Goal: Information Seeking & Learning: Learn about a topic

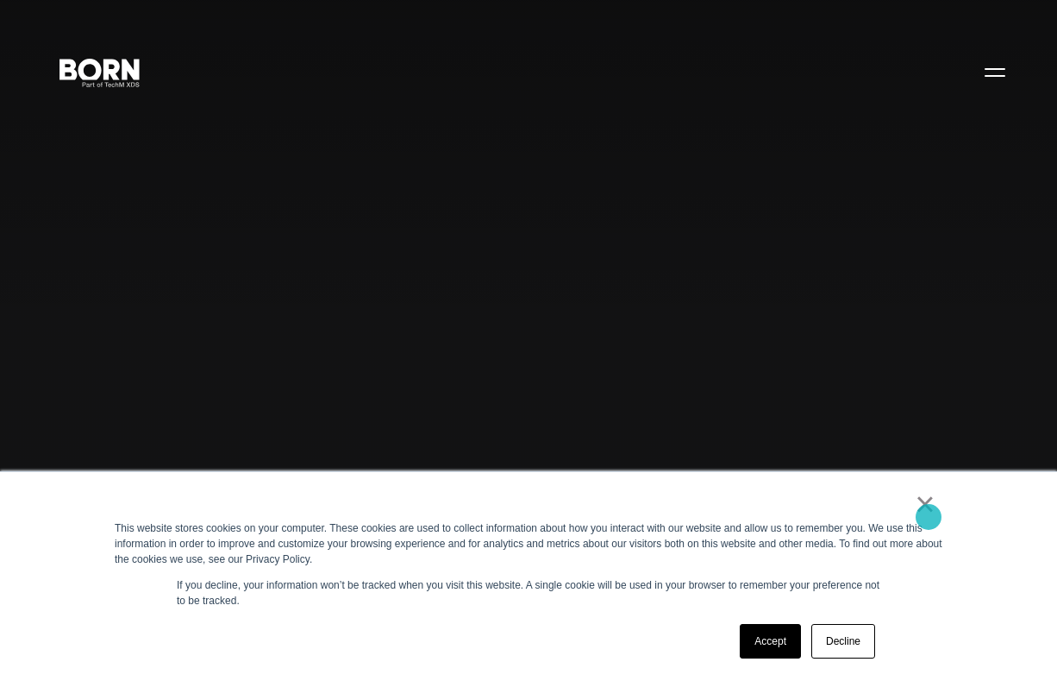
click at [929, 511] on link "×" at bounding box center [925, 504] width 21 height 16
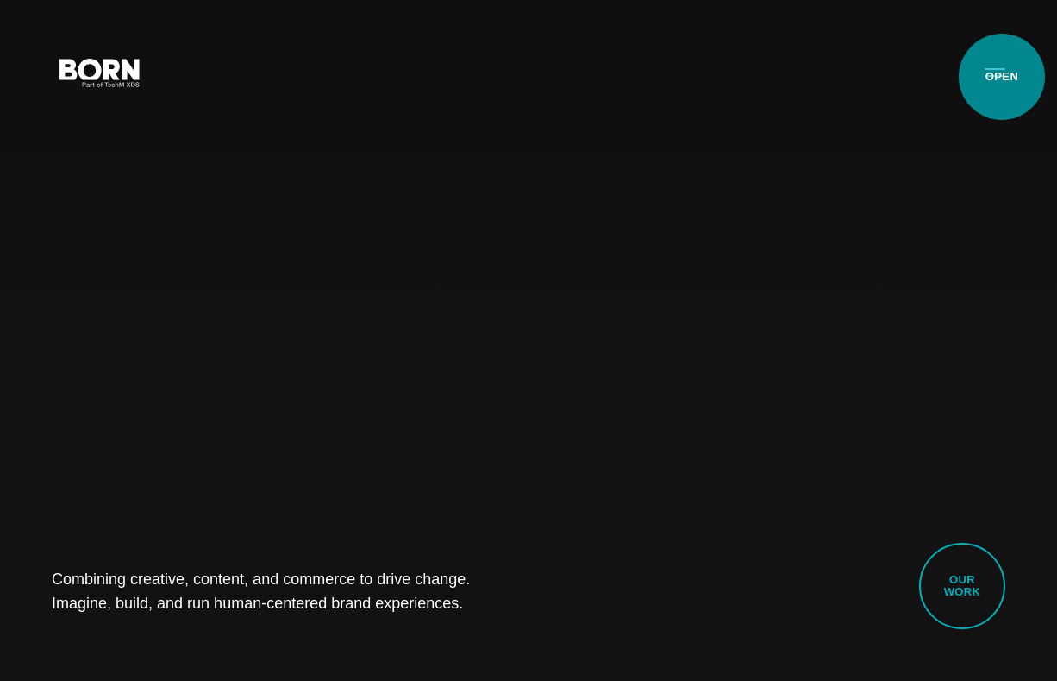
click at [1002, 77] on button "Primary Menu" at bounding box center [995, 71] width 41 height 36
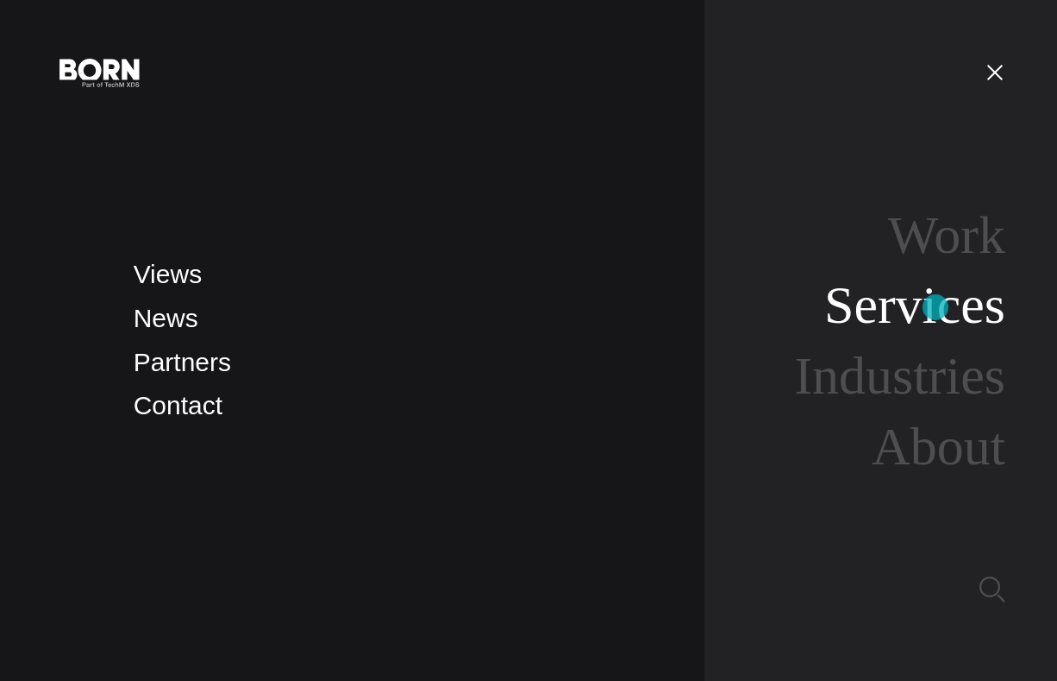
click at [936, 307] on link "Services" at bounding box center [915, 304] width 181 height 59
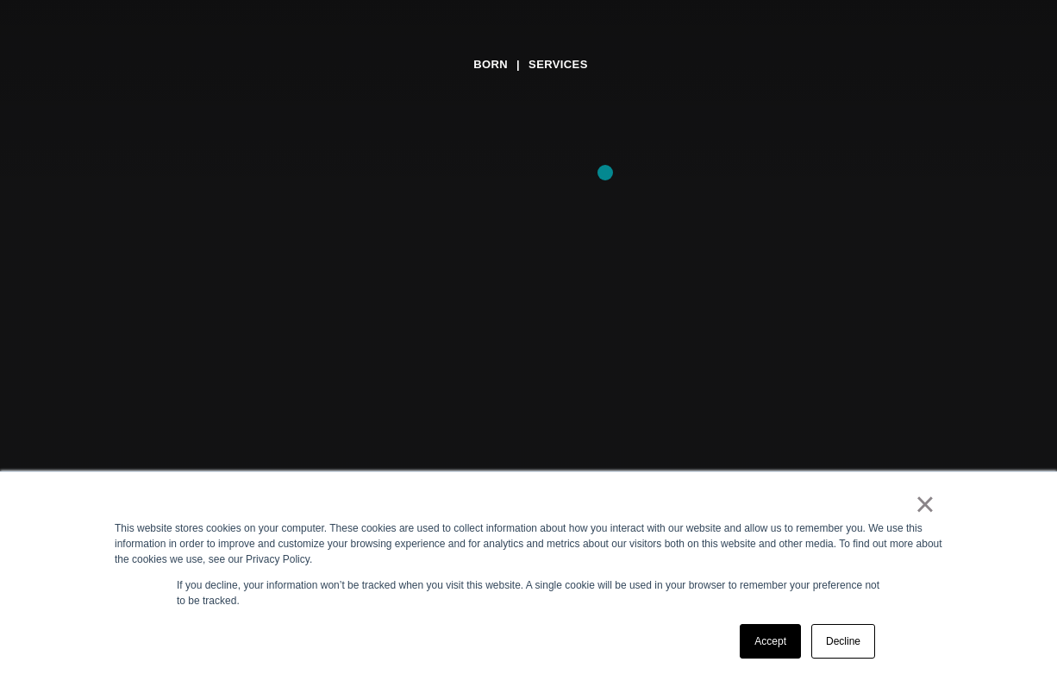
scroll to position [332, 0]
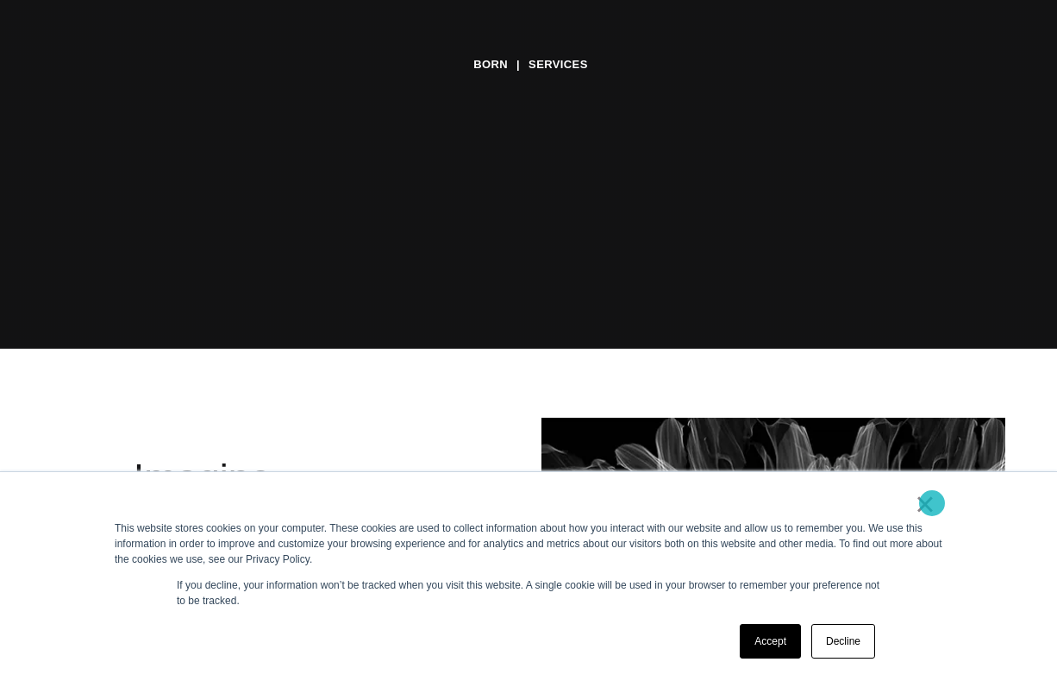
click at [932, 503] on link "×" at bounding box center [925, 504] width 21 height 16
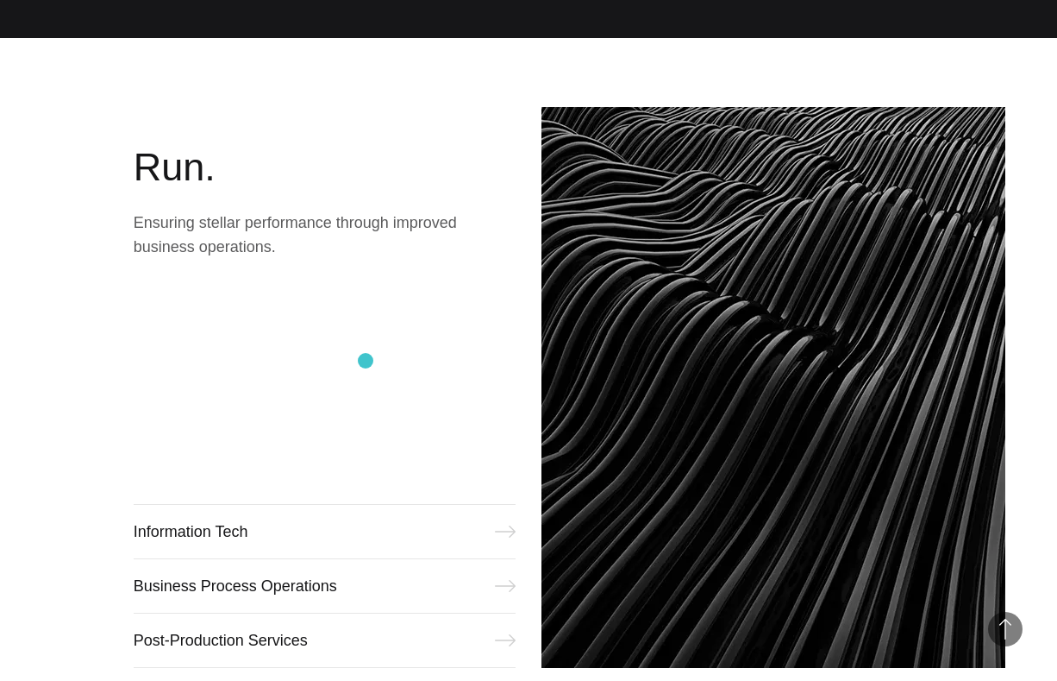
scroll to position [2135, 0]
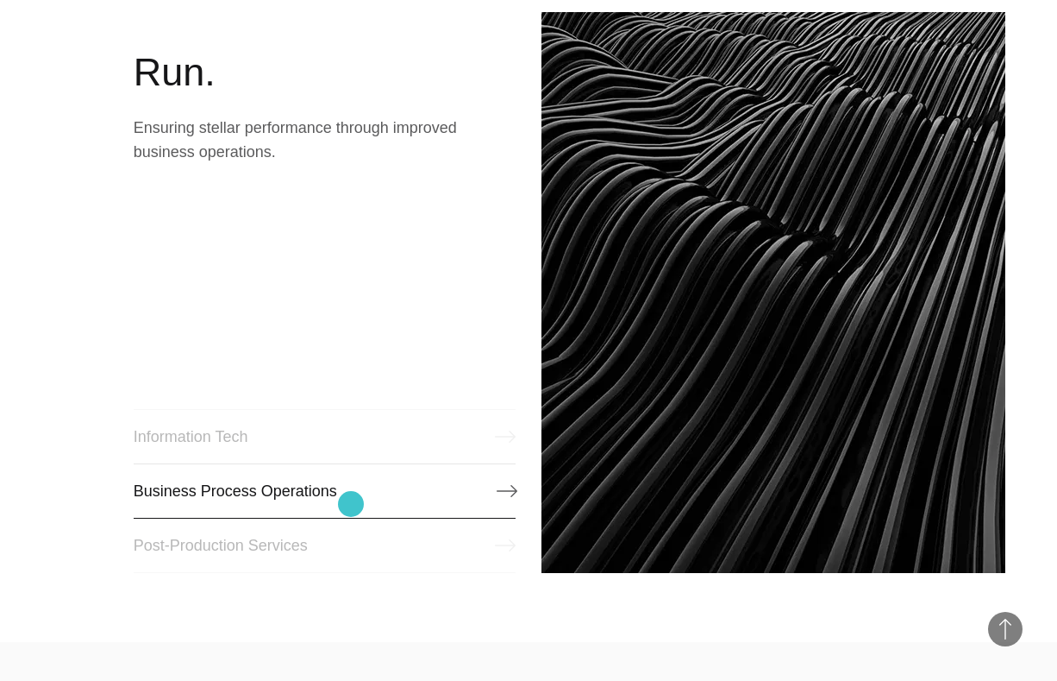
click at [351, 504] on link "Business Process Operations" at bounding box center [325, 490] width 382 height 55
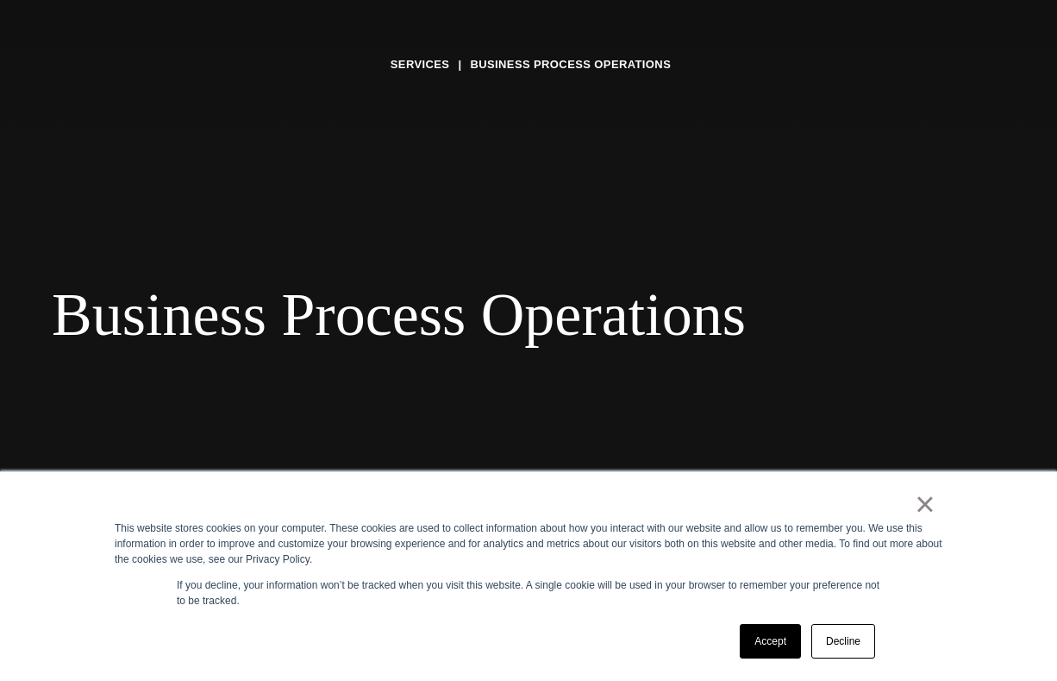
scroll to position [243, 0]
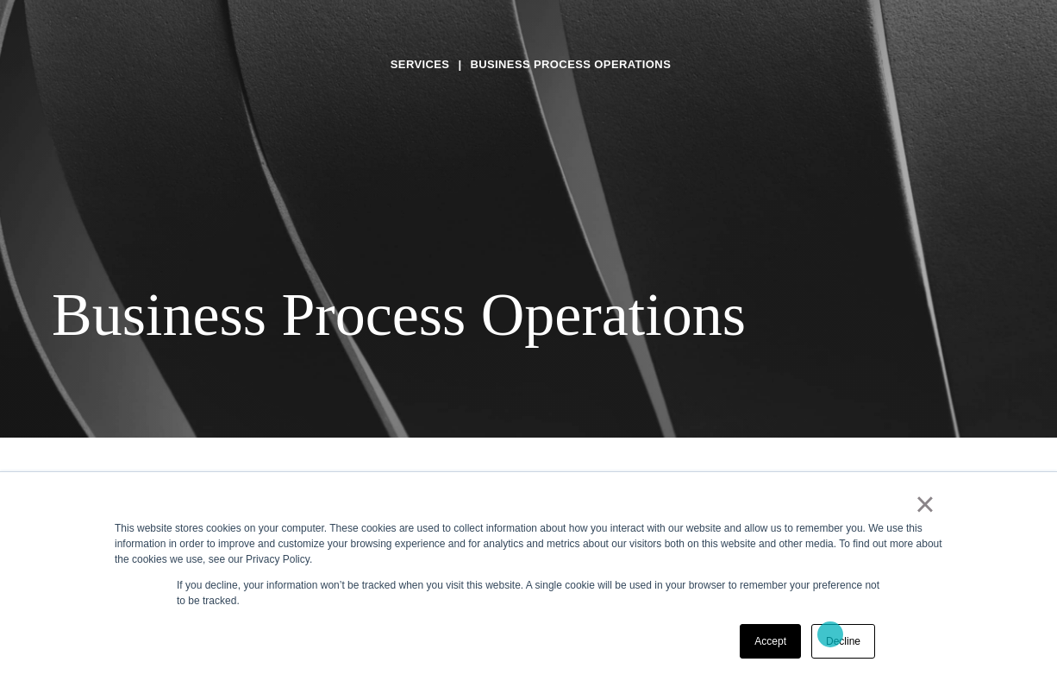
click at [831, 634] on link "Decline" at bounding box center [844, 641] width 64 height 35
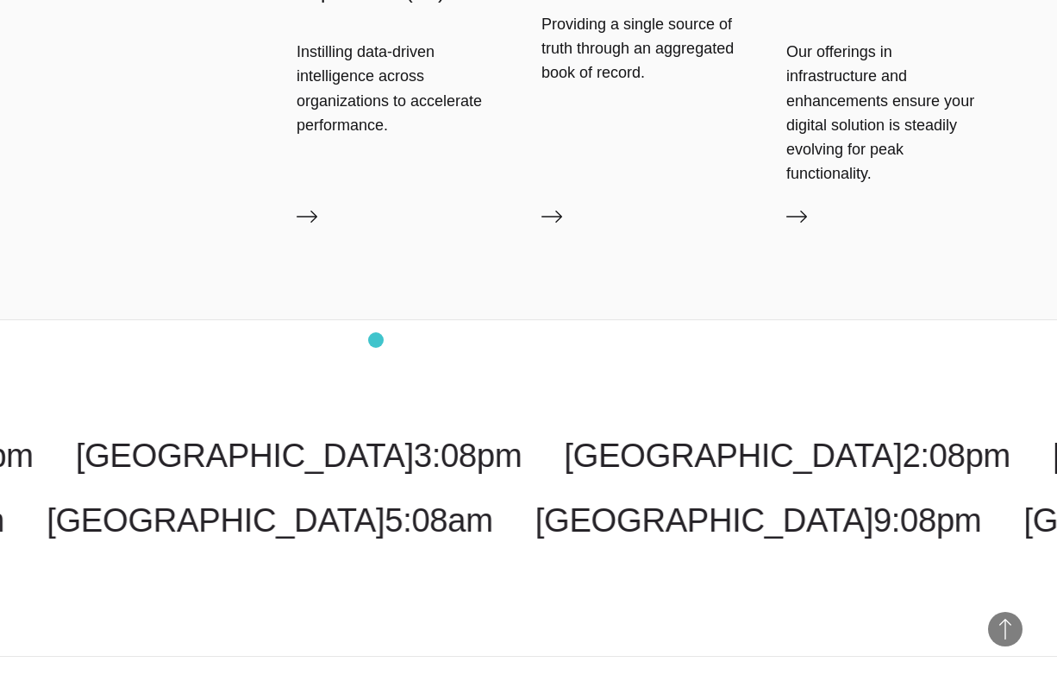
scroll to position [4194, 0]
